Goal: Task Accomplishment & Management: Manage account settings

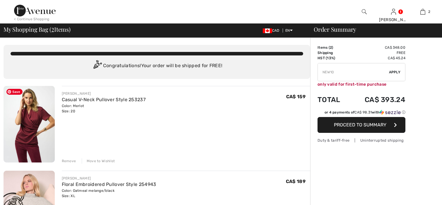
checkbox input "true"
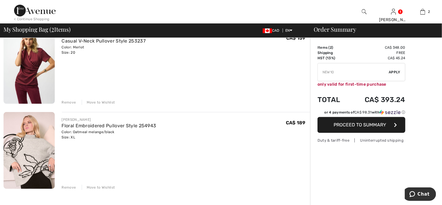
click at [100, 134] on div "Color: Oatmeal melange/black Size: XL" at bounding box center [109, 134] width 95 height 11
click at [94, 125] on link "Floral Embroidered Pullover Style 254943" at bounding box center [109, 126] width 95 height 6
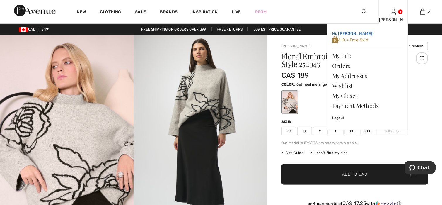
click at [339, 40] on span "610 = Free Skirt" at bounding box center [350, 39] width 37 height 5
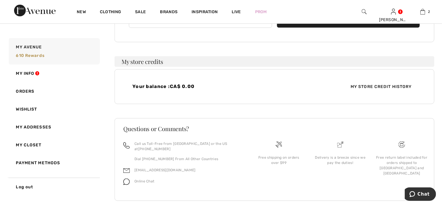
scroll to position [126, 0]
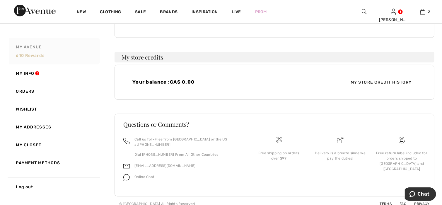
click at [23, 46] on span "My Avenue" at bounding box center [29, 47] width 26 height 6
click at [20, 57] on span "610 rewards" at bounding box center [30, 55] width 28 height 5
click at [23, 54] on span "610 rewards" at bounding box center [30, 55] width 28 height 5
click at [361, 81] on span "My Store Credit History" at bounding box center [381, 82] width 71 height 6
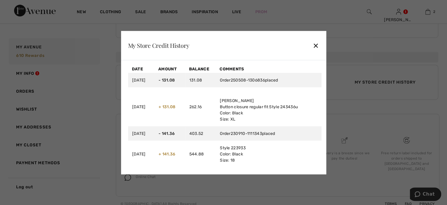
click at [315, 44] on div "✕" at bounding box center [315, 45] width 6 height 12
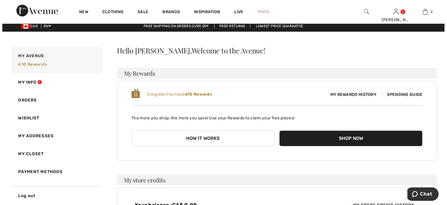
scroll to position [0, 0]
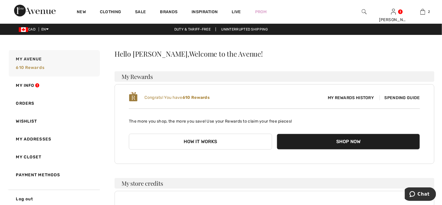
click at [356, 96] on span "My Rewards History" at bounding box center [350, 98] width 55 height 6
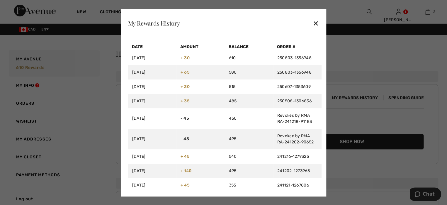
drag, startPoint x: 315, startPoint y: 24, endPoint x: 320, endPoint y: 38, distance: 14.5
click at [315, 24] on div "✕" at bounding box center [315, 23] width 6 height 12
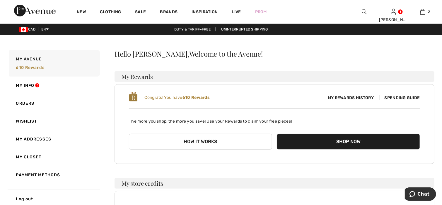
click at [196, 141] on button "How it works" at bounding box center [200, 142] width 143 height 16
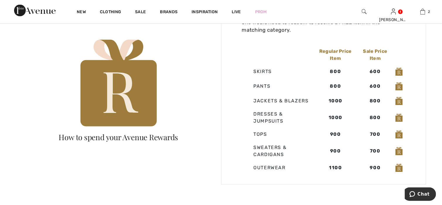
scroll to position [351, 0]
